Goal: Navigation & Orientation: Find specific page/section

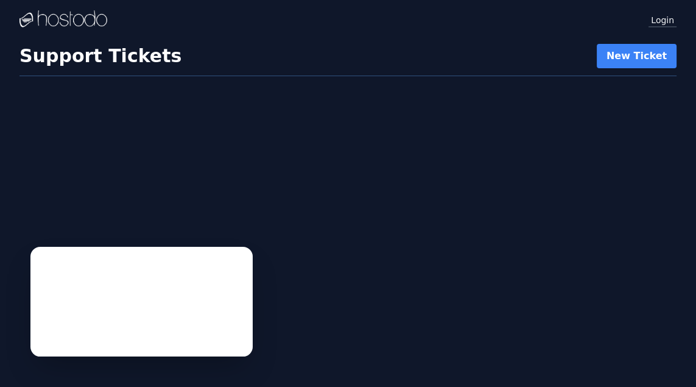
click at [657, 21] on link "Login" at bounding box center [663, 20] width 28 height 16
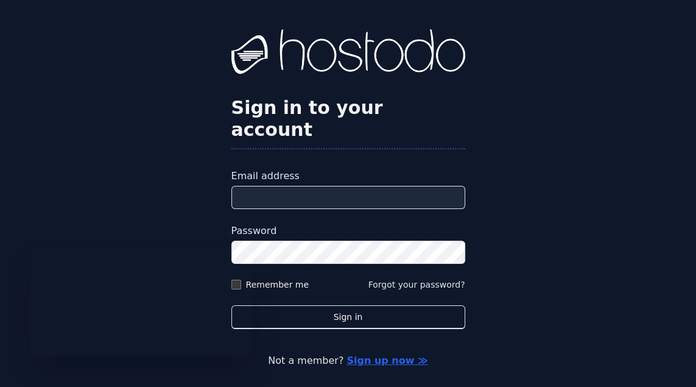
click at [373, 209] on input "Email address" at bounding box center [348, 197] width 234 height 23
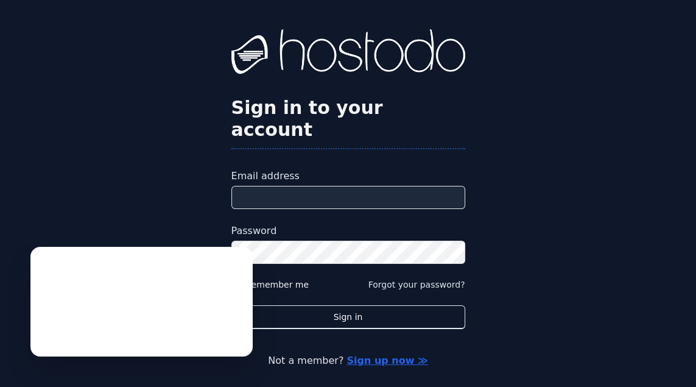
type input "**********"
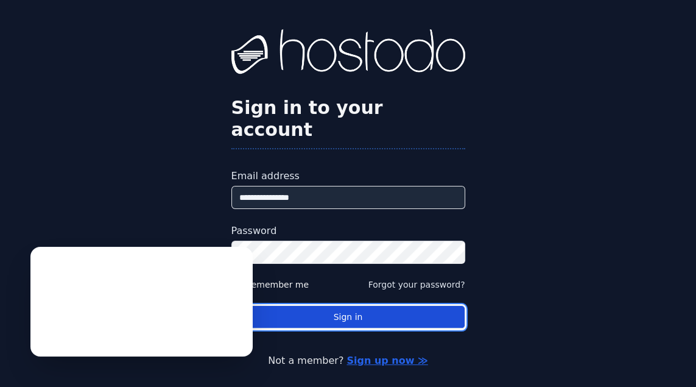
click at [346, 329] on button "Sign in" at bounding box center [348, 317] width 234 height 24
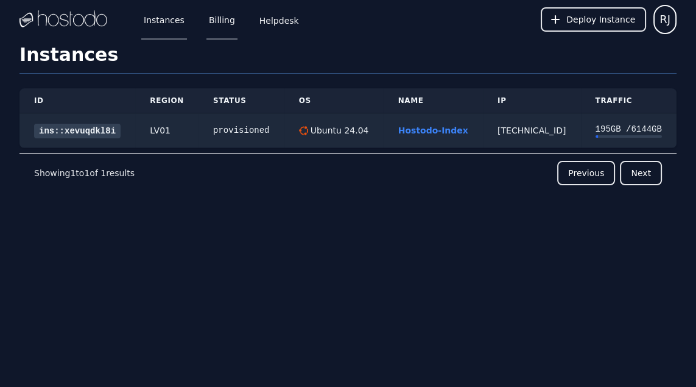
click at [228, 23] on link "Billing" at bounding box center [221, 19] width 31 height 40
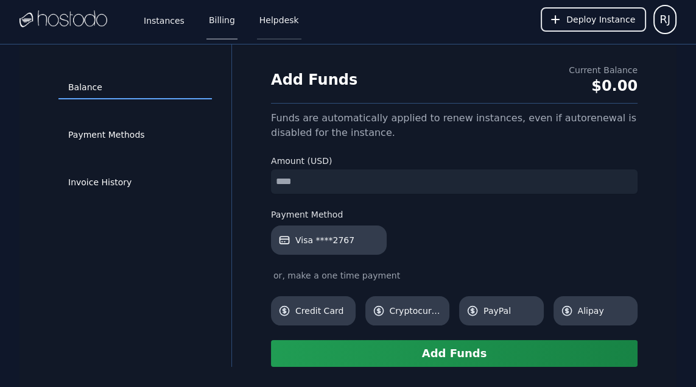
click at [270, 18] on link "Helpdesk" at bounding box center [279, 19] width 44 height 40
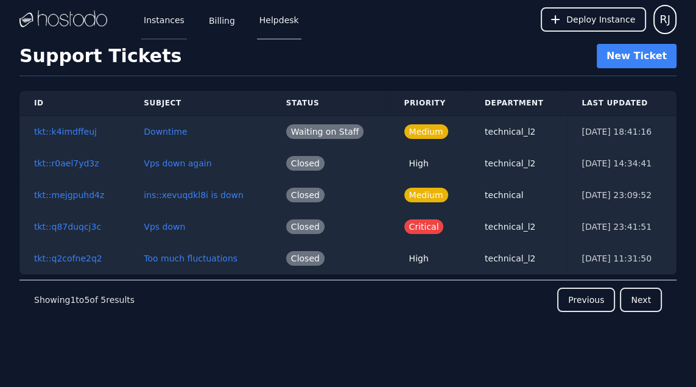
click at [174, 22] on link "Instances" at bounding box center [164, 19] width 46 height 40
